Goal: Book appointment/travel/reservation

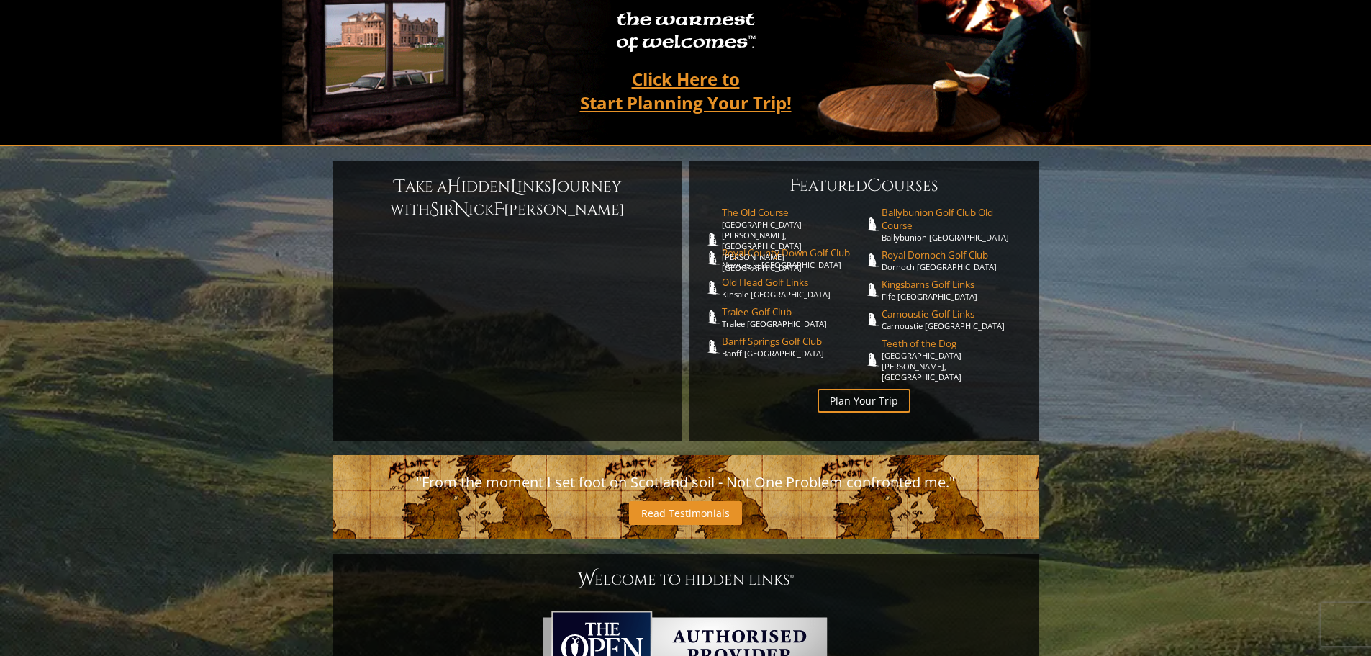
scroll to position [214, 0]
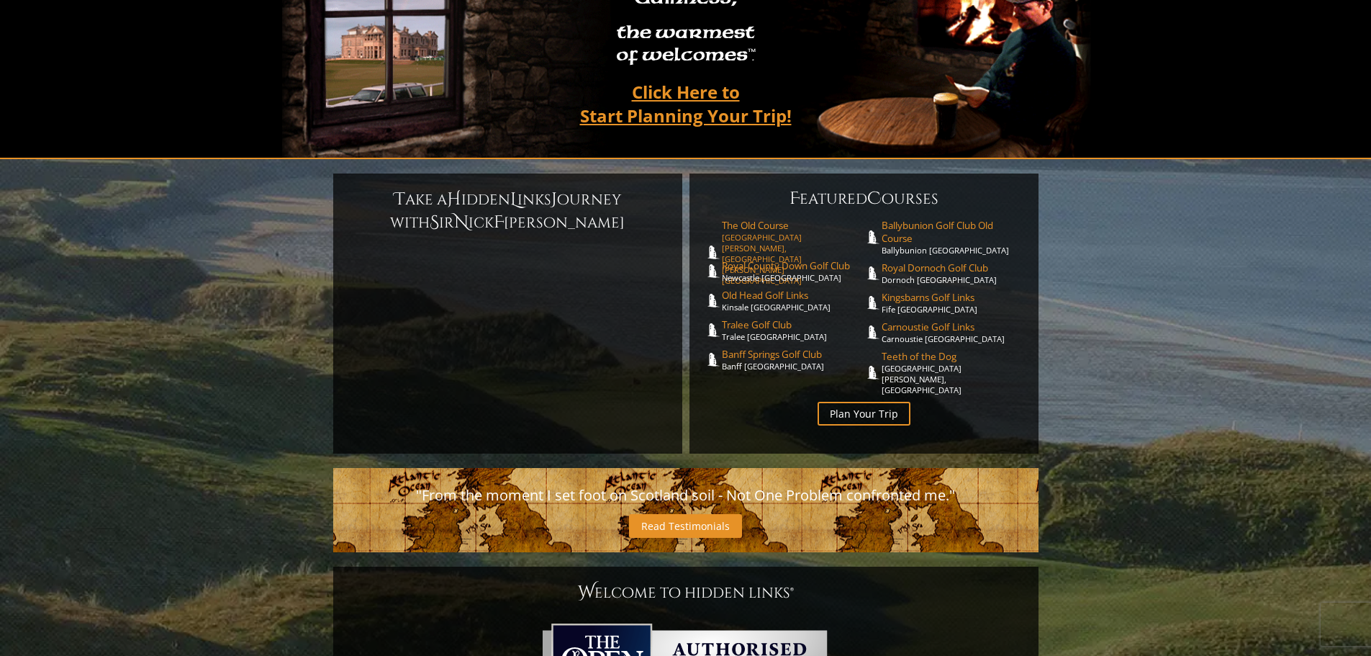
click at [754, 219] on span "The Old Course" at bounding box center [793, 225] width 142 height 13
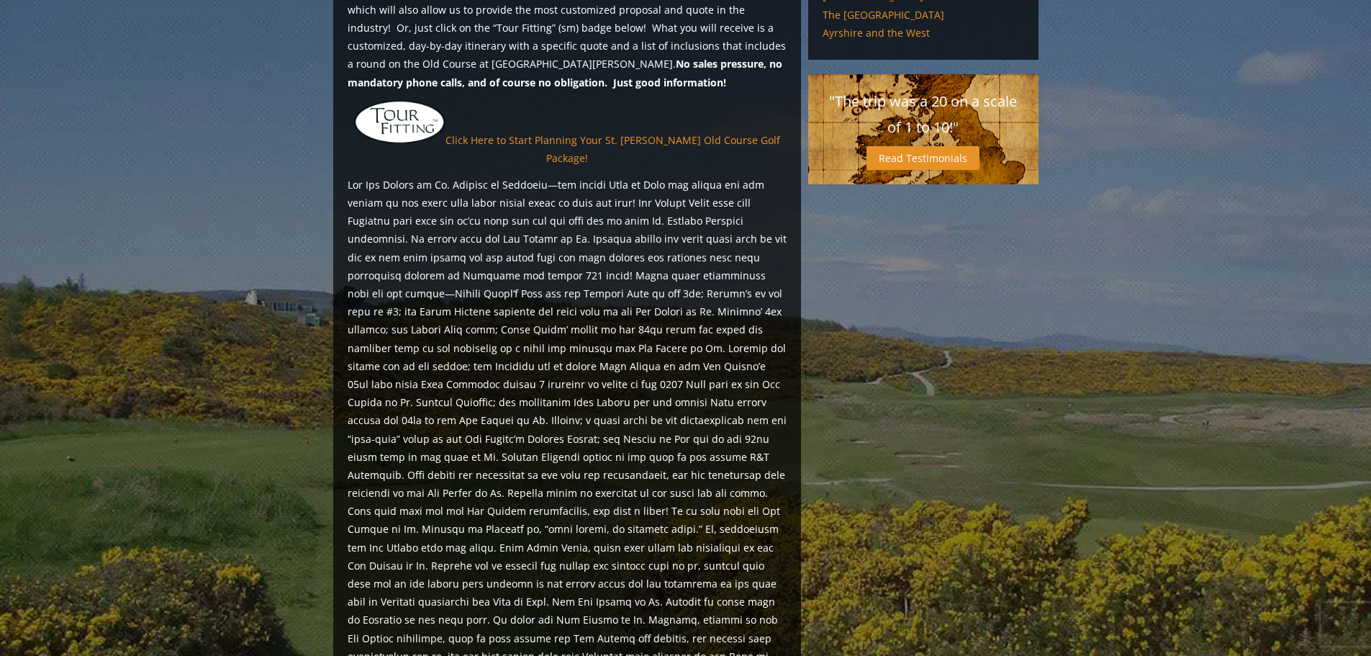
scroll to position [1251, 0]
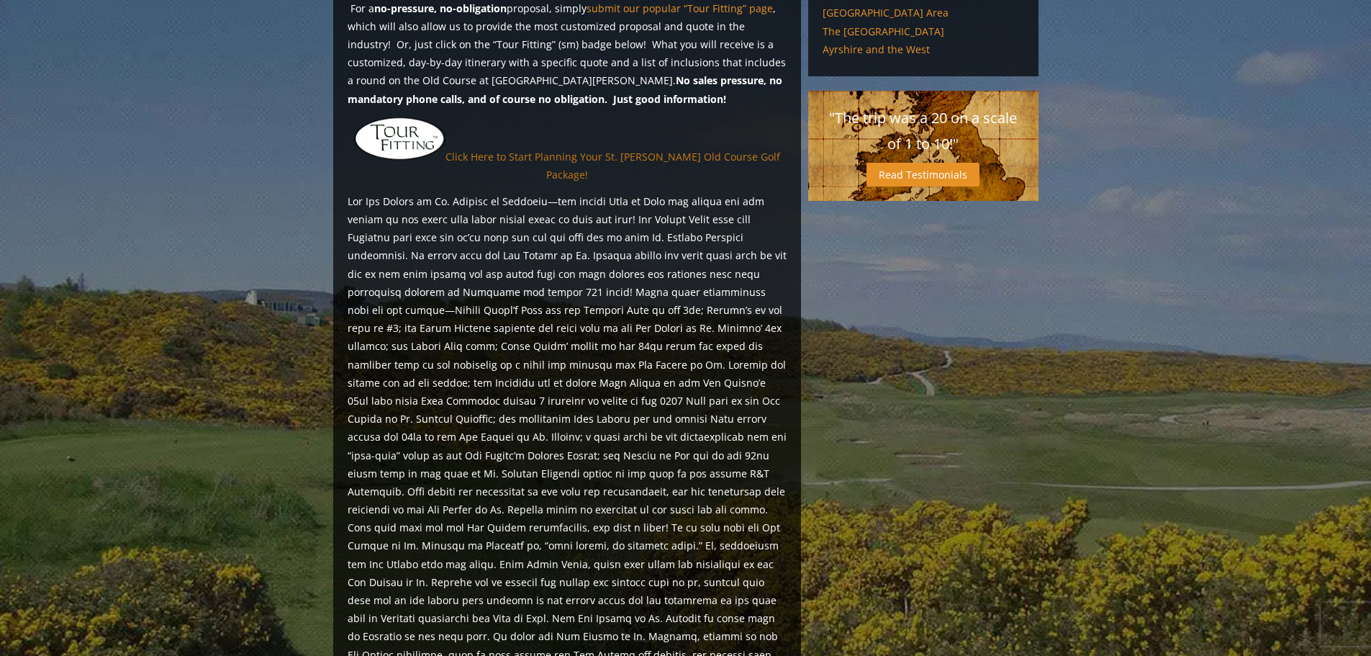
click at [491, 150] on link "Click Here to Start Planning Your St. [PERSON_NAME] Old Course Golf Package!" at bounding box center [612, 166] width 335 height 32
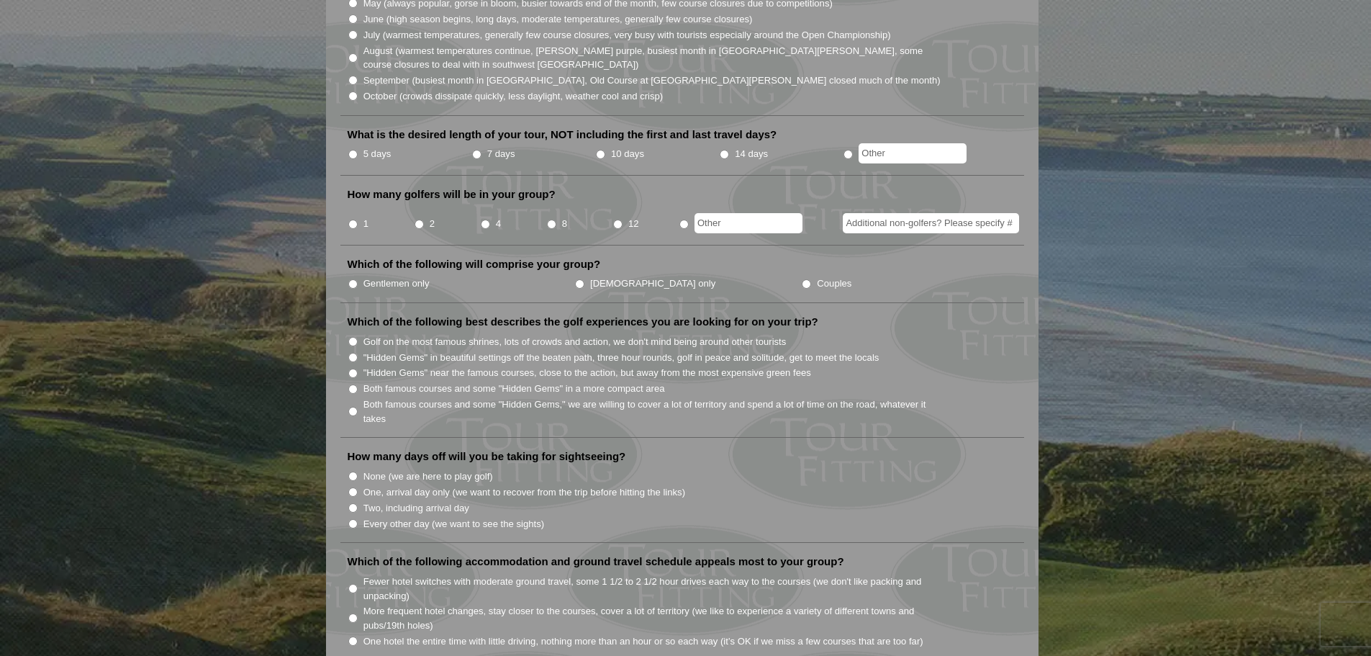
scroll to position [576, 0]
